Goal: Information Seeking & Learning: Learn about a topic

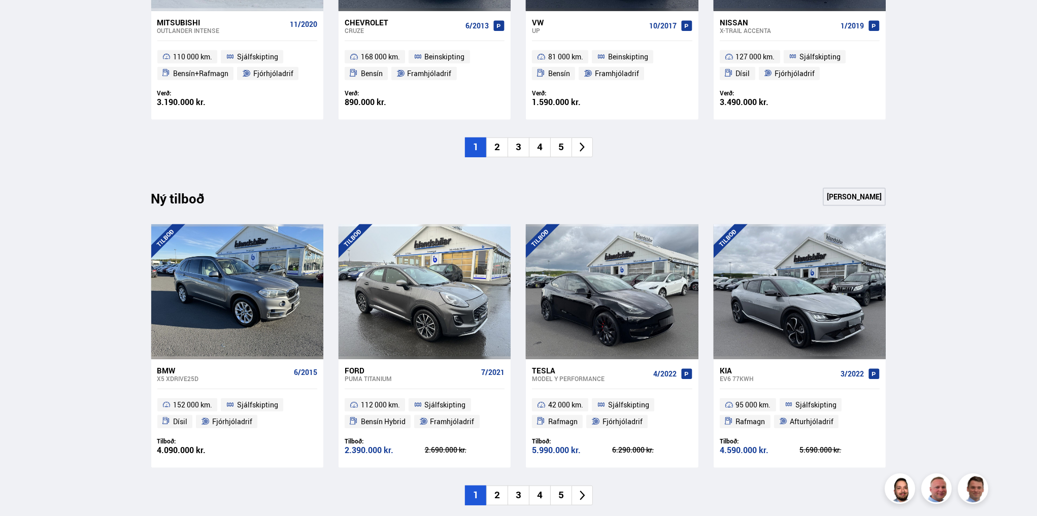
scroll to position [893, 0]
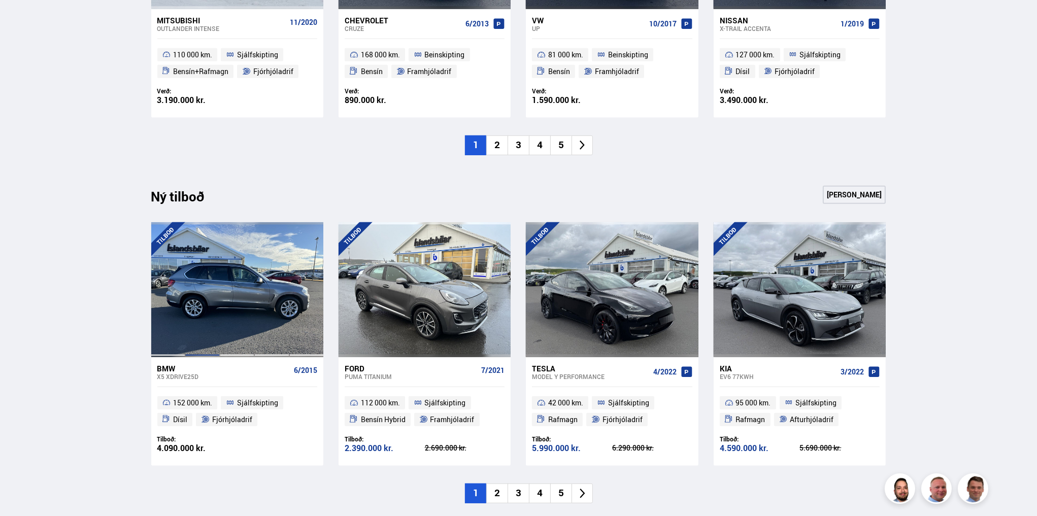
click at [193, 296] on div at bounding box center [202, 289] width 35 height 135
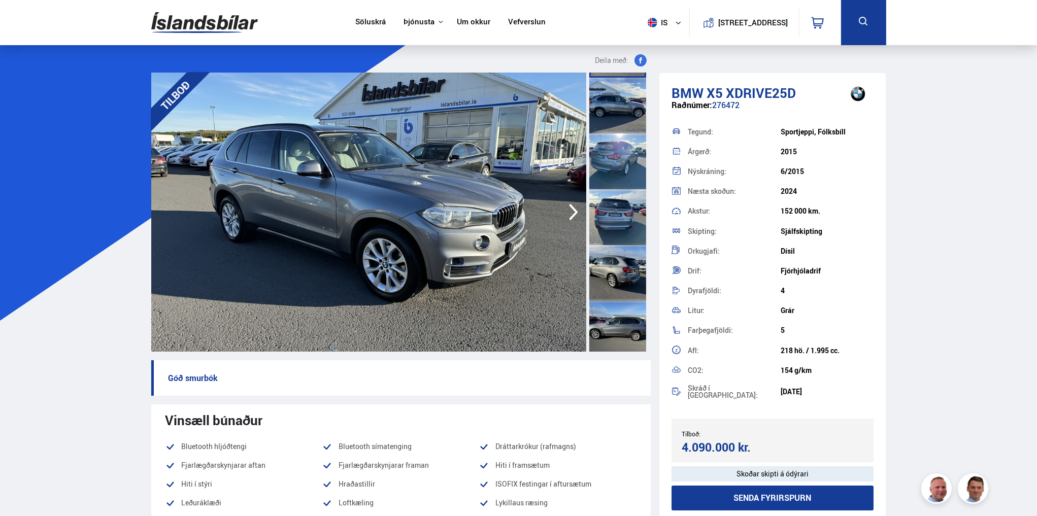
scroll to position [244, 0]
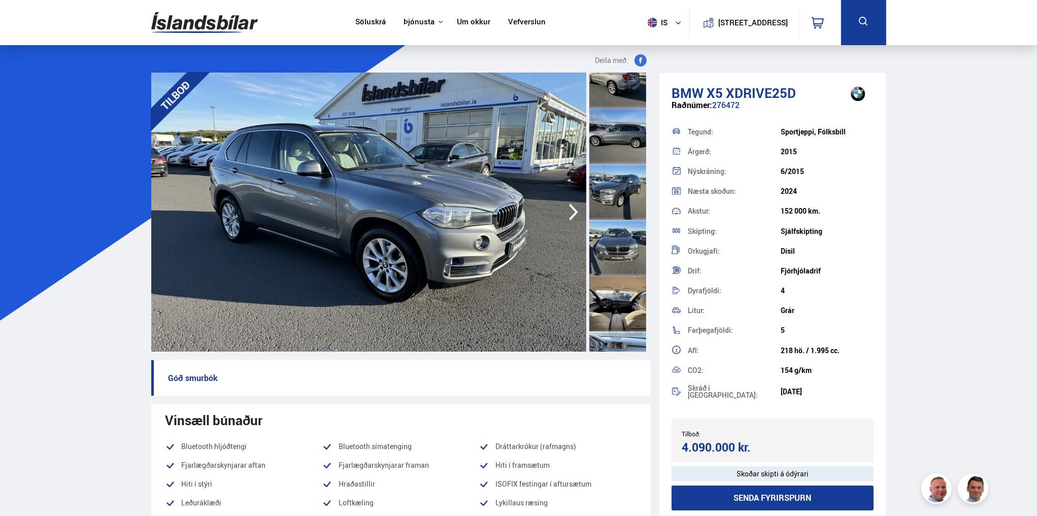
click at [599, 311] on div at bounding box center [617, 303] width 57 height 56
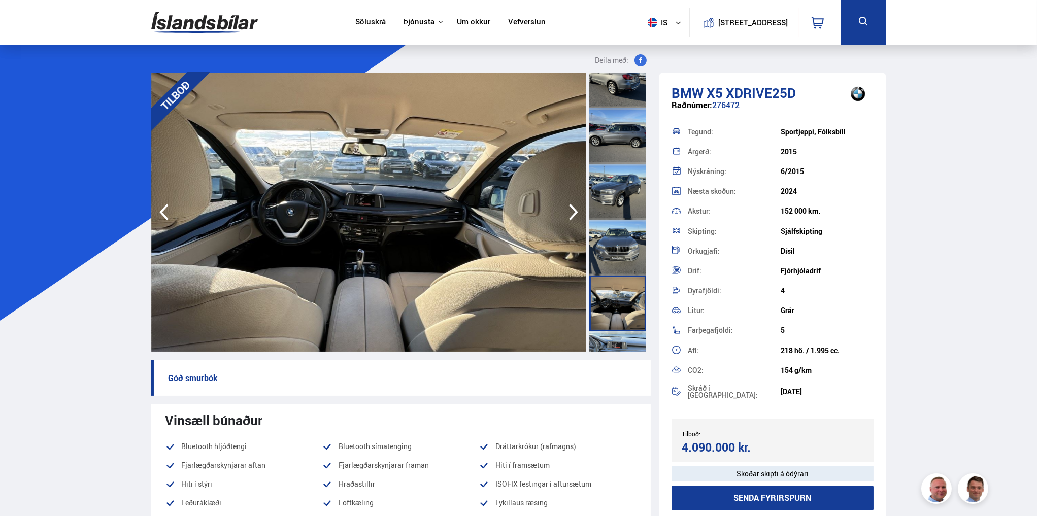
click at [611, 237] on div at bounding box center [617, 248] width 57 height 56
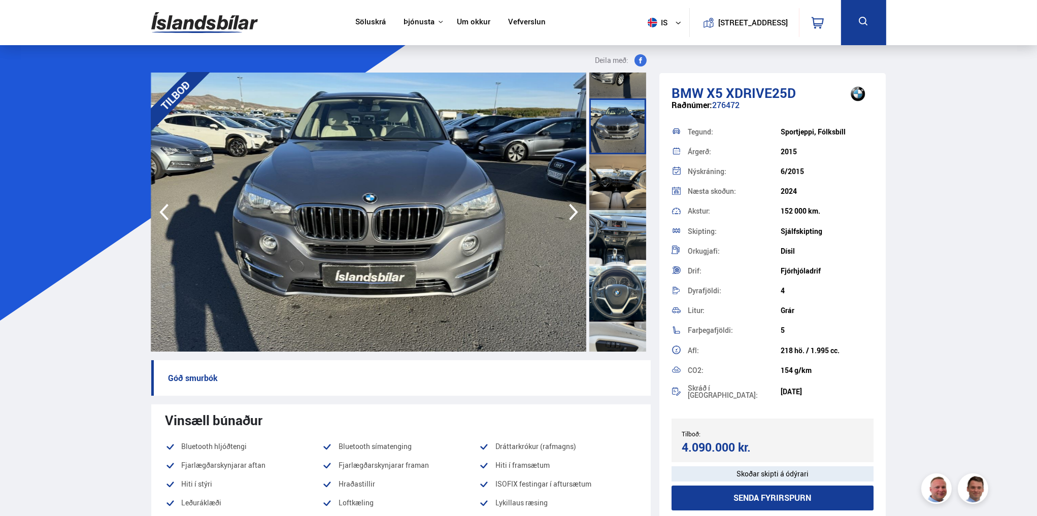
scroll to position [365, 0]
click at [612, 296] on div at bounding box center [617, 293] width 57 height 56
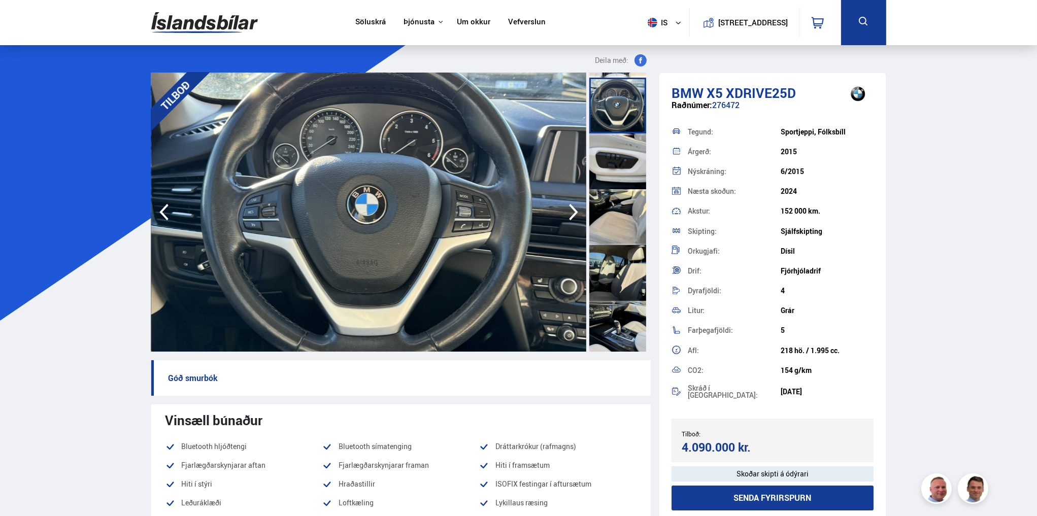
scroll to position [568, 0]
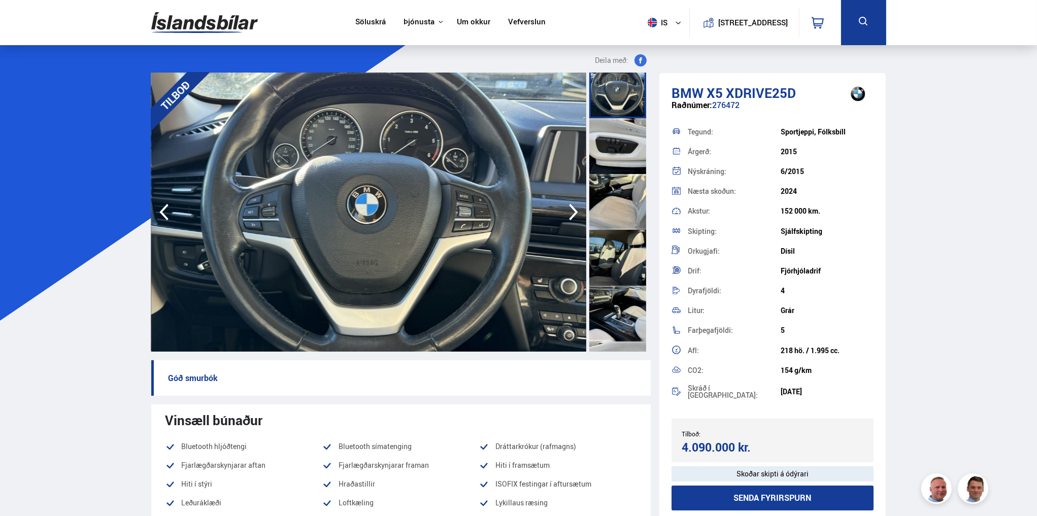
click at [611, 310] on div at bounding box center [617, 314] width 57 height 56
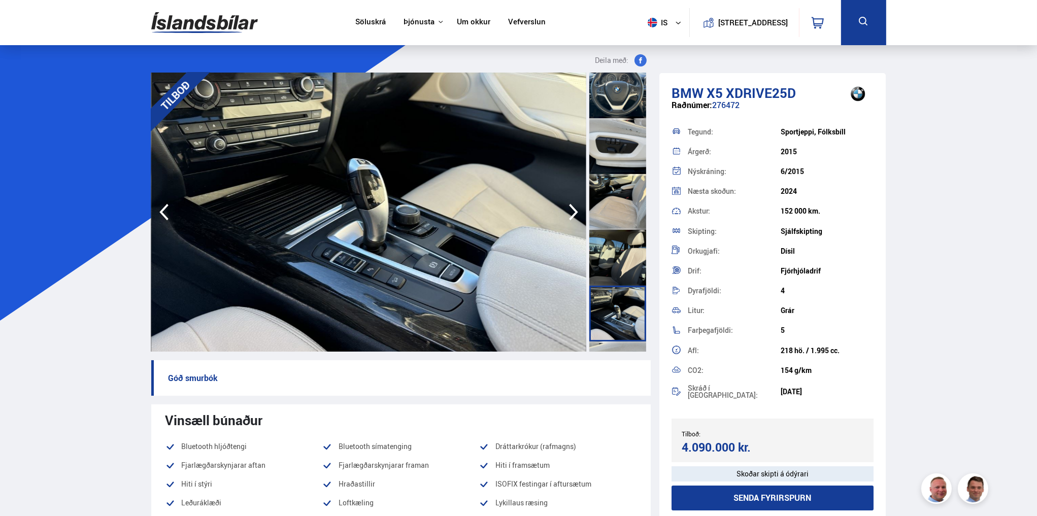
click at [606, 242] on div at bounding box center [617, 258] width 57 height 56
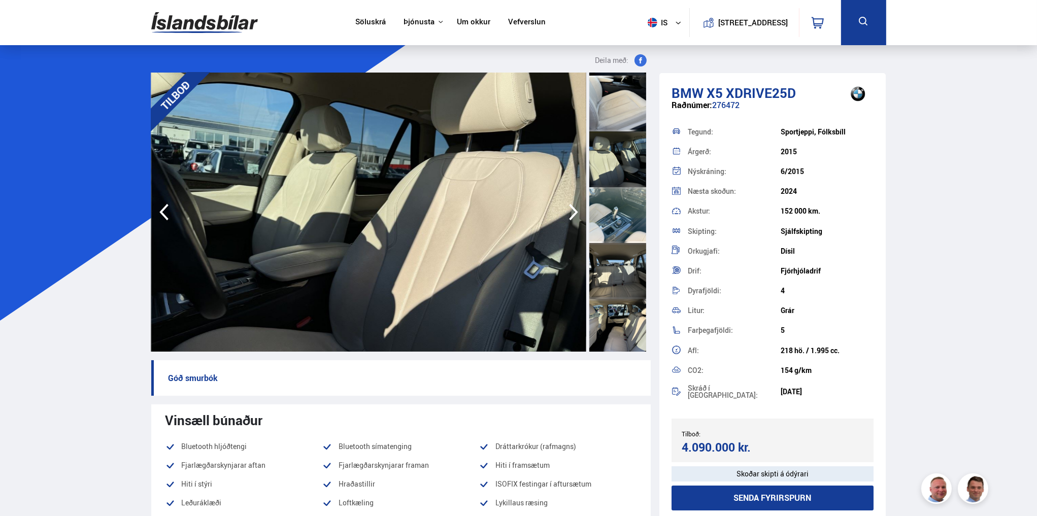
scroll to position [893, 0]
click at [609, 317] on div at bounding box center [617, 324] width 57 height 56
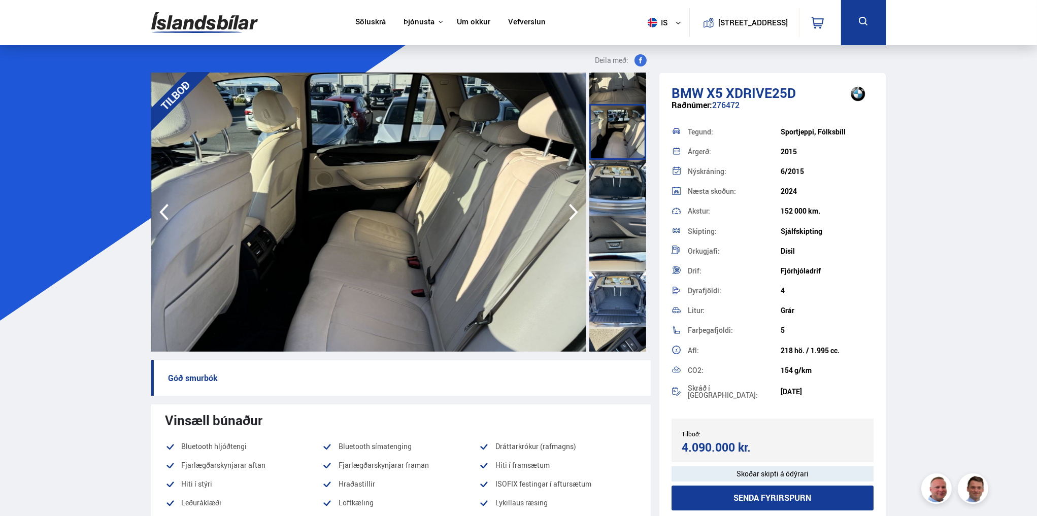
scroll to position [1096, 0]
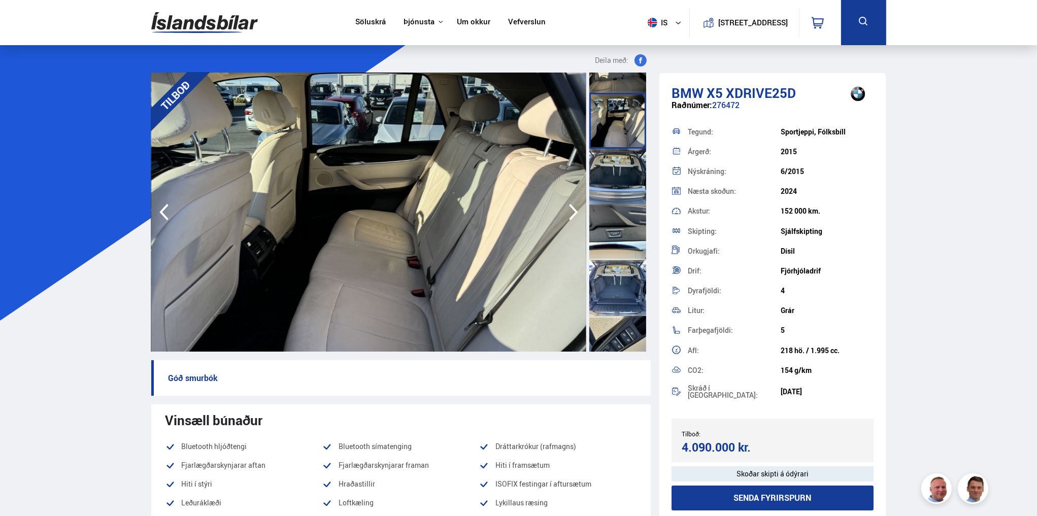
click at [619, 289] on div at bounding box center [617, 288] width 57 height 56
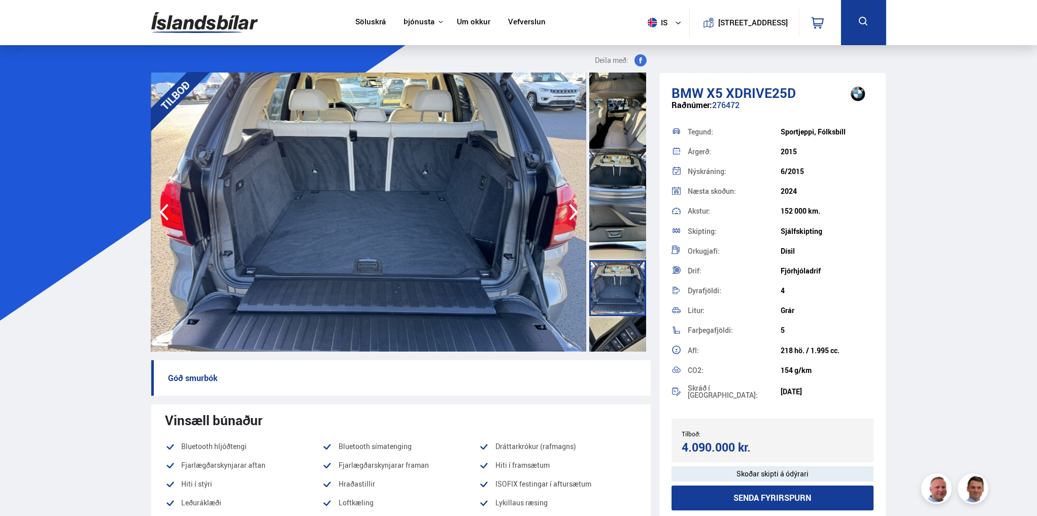
click at [621, 326] on div at bounding box center [617, 344] width 57 height 56
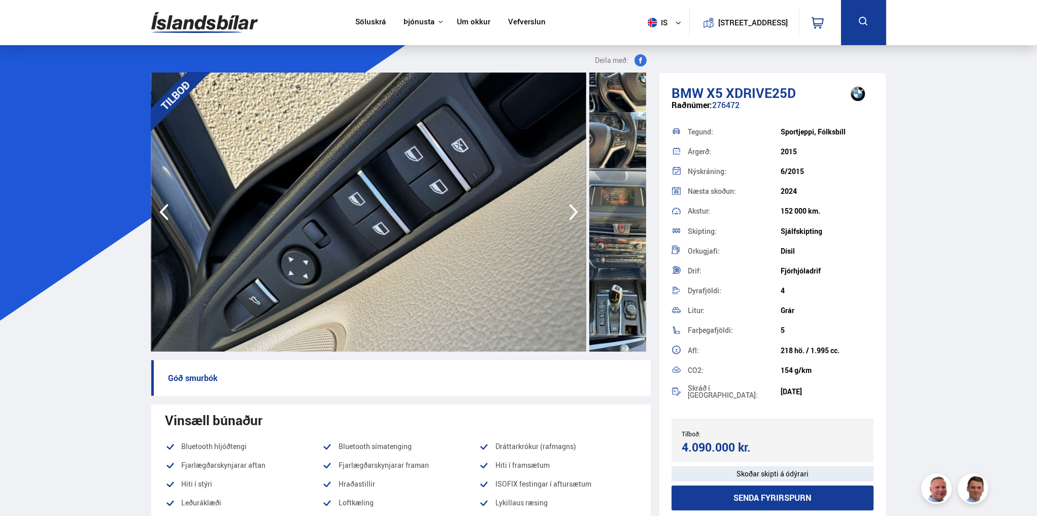
scroll to position [1618, 0]
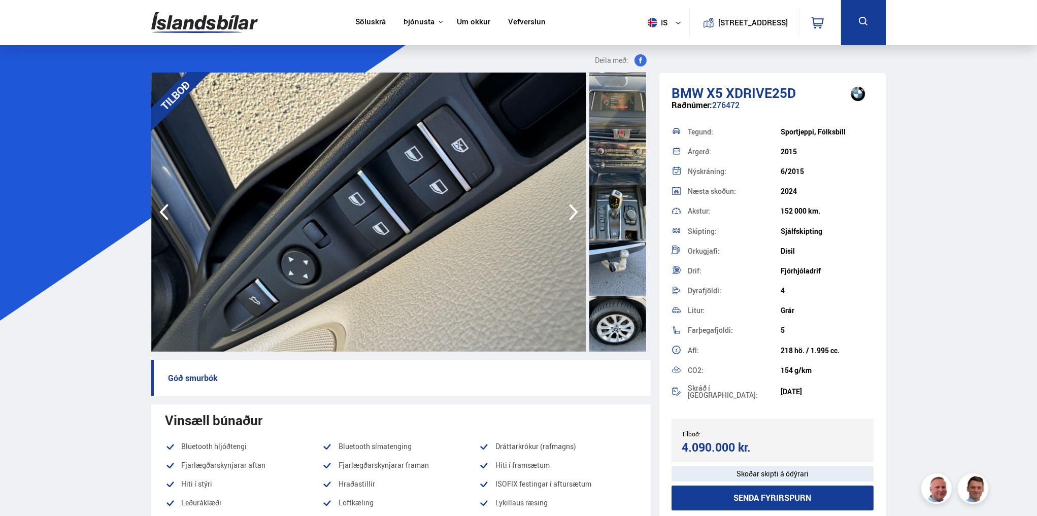
click at [624, 294] on div at bounding box center [617, 268] width 57 height 56
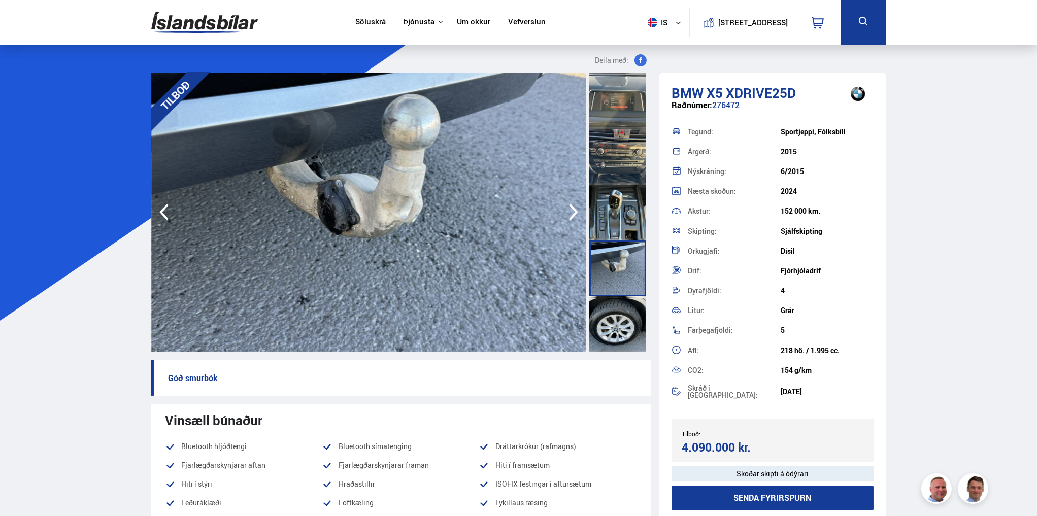
click at [617, 319] on div at bounding box center [617, 324] width 57 height 56
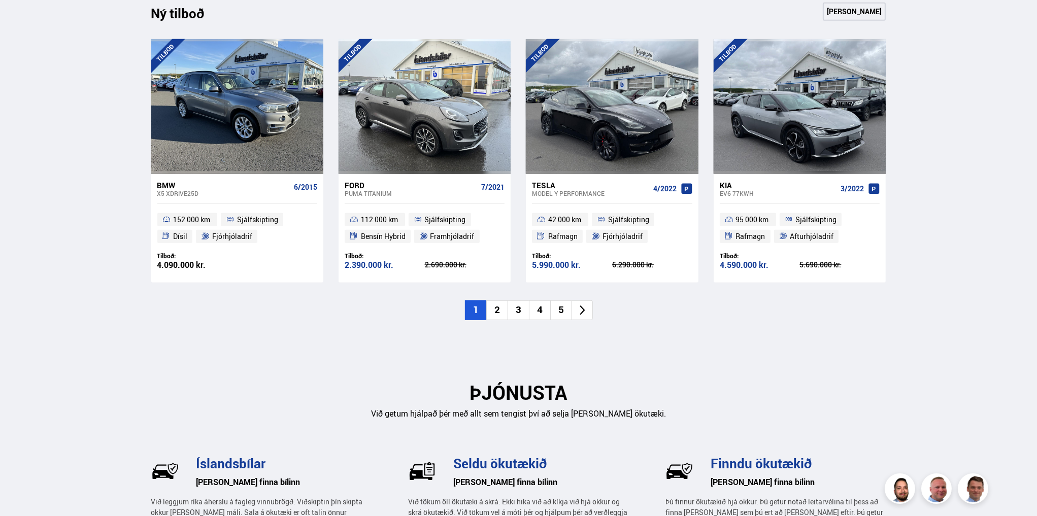
scroll to position [1096, 0]
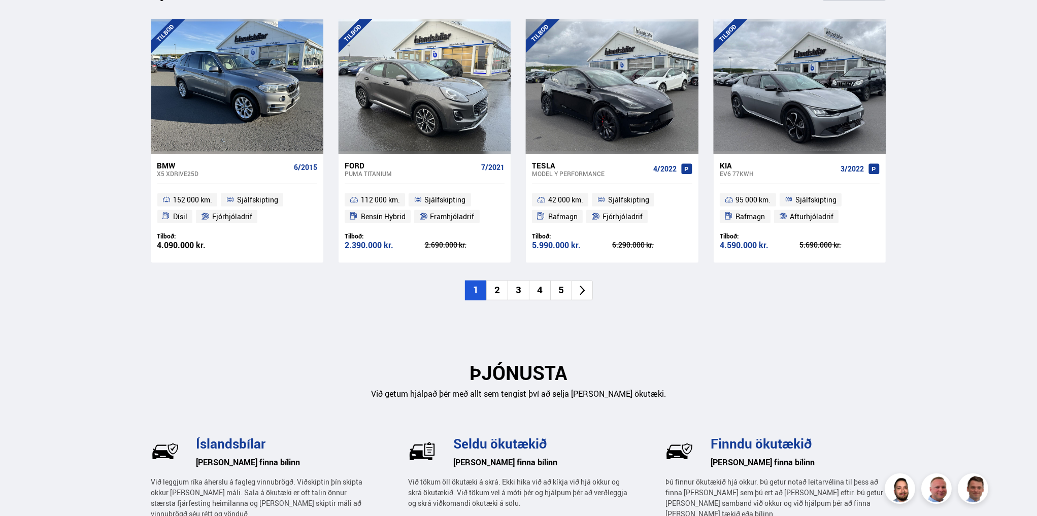
click at [499, 294] on li "2" at bounding box center [496, 291] width 21 height 20
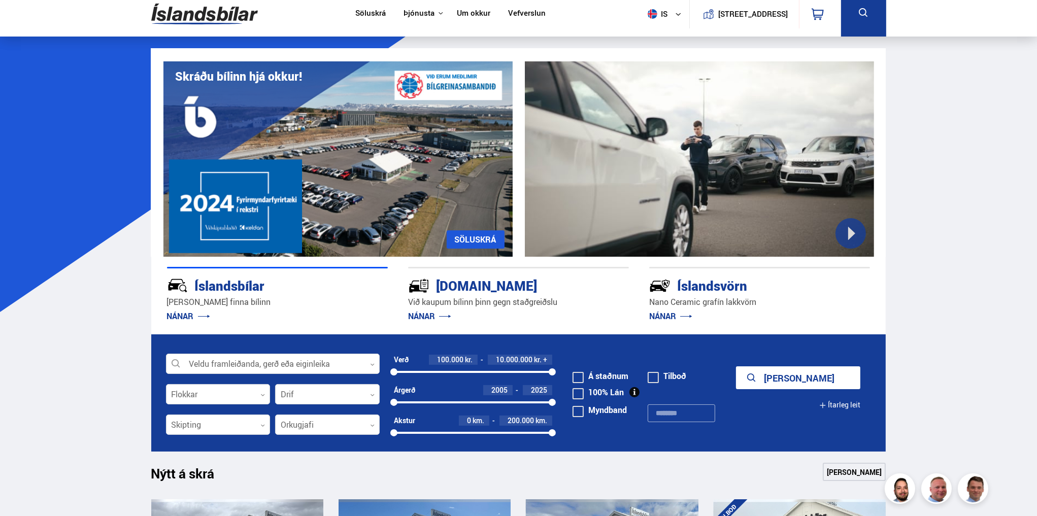
scroll to position [0, 0]
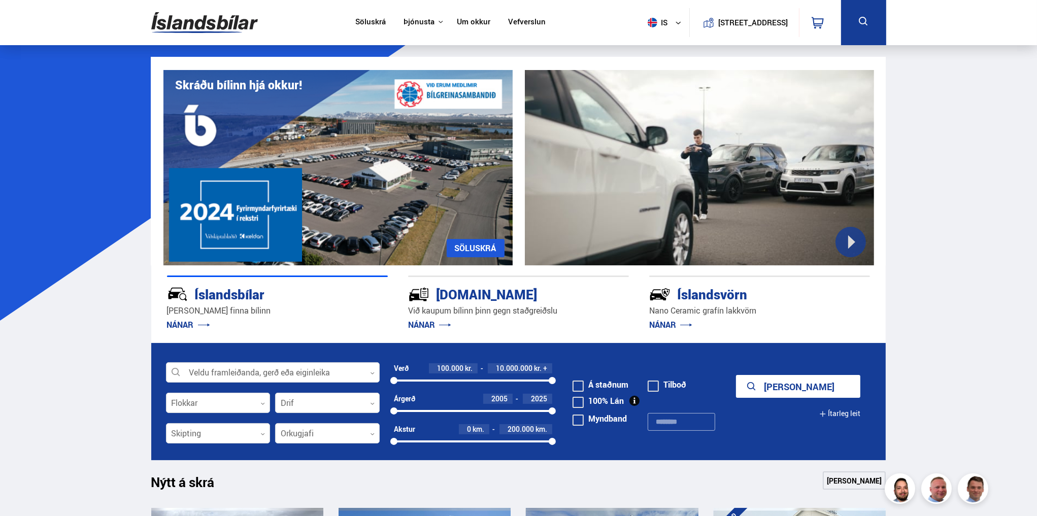
click at [483, 20] on link "Um okkur" at bounding box center [473, 22] width 33 height 11
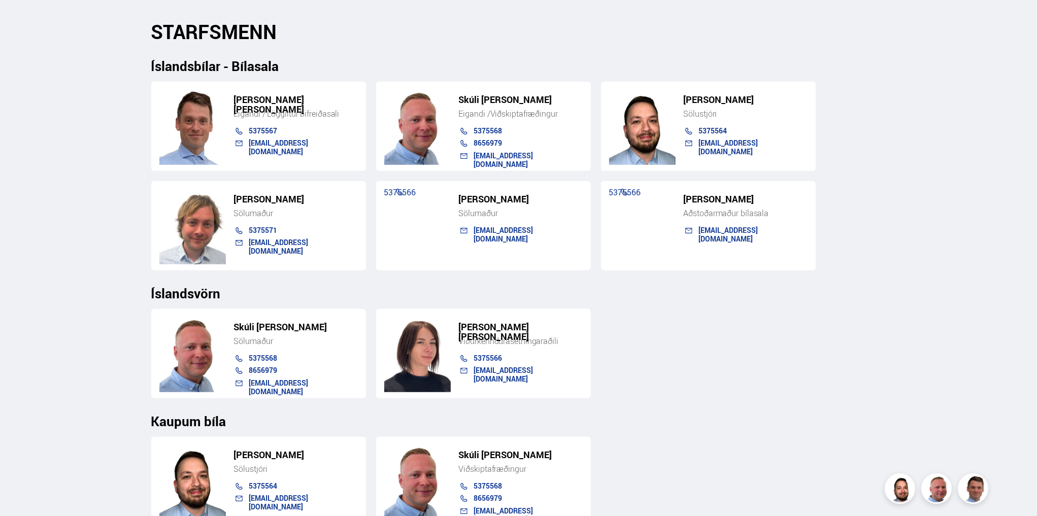
scroll to position [1015, 0]
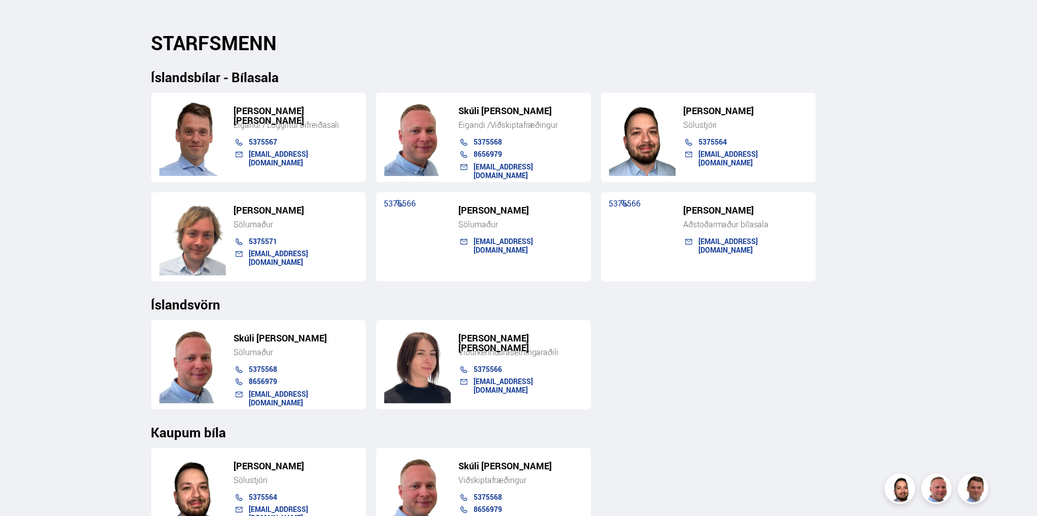
click at [618, 49] on h2 "STARFSMENN" at bounding box center [518, 42] width 735 height 23
click at [597, 42] on h2 "STARFSMENN" at bounding box center [518, 42] width 735 height 23
